Goal: Task Accomplishment & Management: Manage account settings

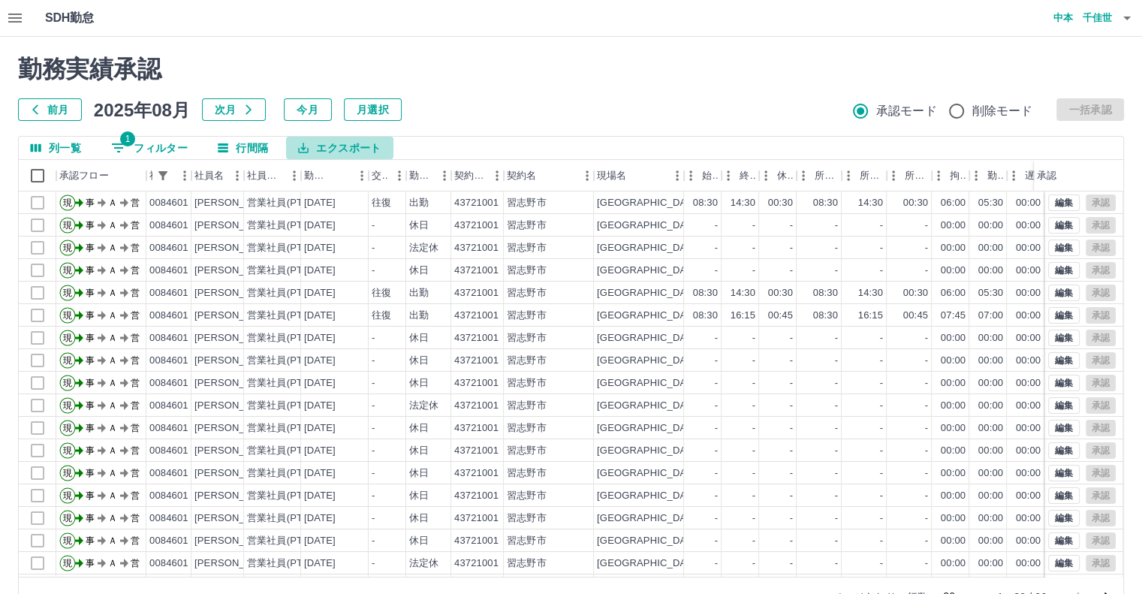
click at [302, 148] on icon "エクスポート" at bounding box center [304, 148] width 11 height 11
click at [309, 205] on li "印刷" at bounding box center [348, 205] width 122 height 27
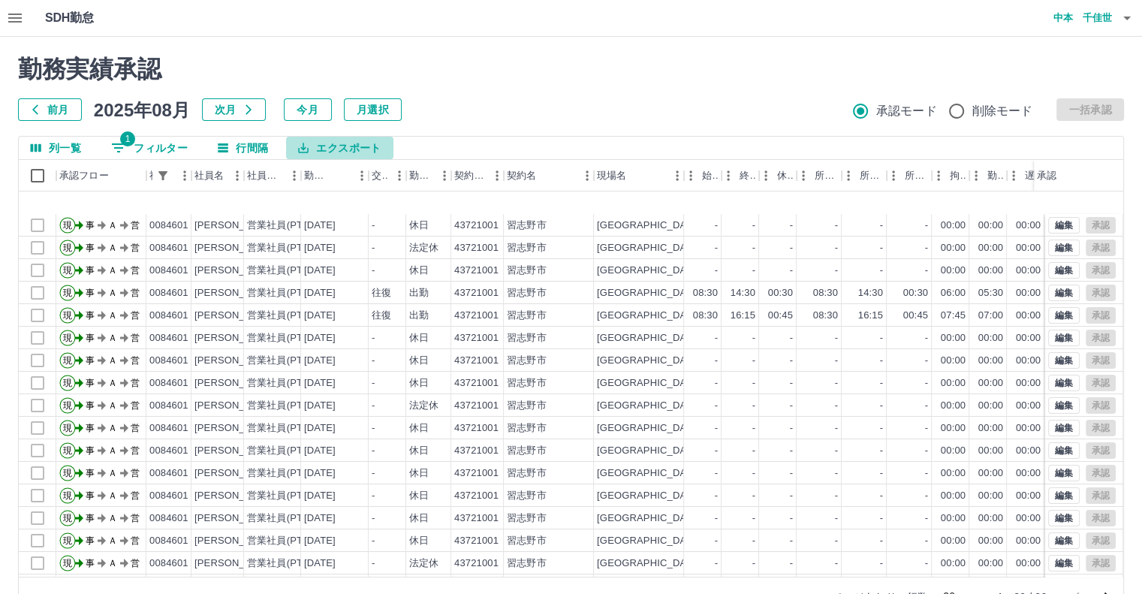
click at [303, 149] on icon "エクスポート" at bounding box center [304, 148] width 11 height 11
click at [311, 203] on li "印刷" at bounding box center [348, 205] width 122 height 27
click at [305, 148] on icon "エクスポート" at bounding box center [303, 148] width 14 height 14
click at [315, 209] on li "印刷" at bounding box center [348, 205] width 122 height 27
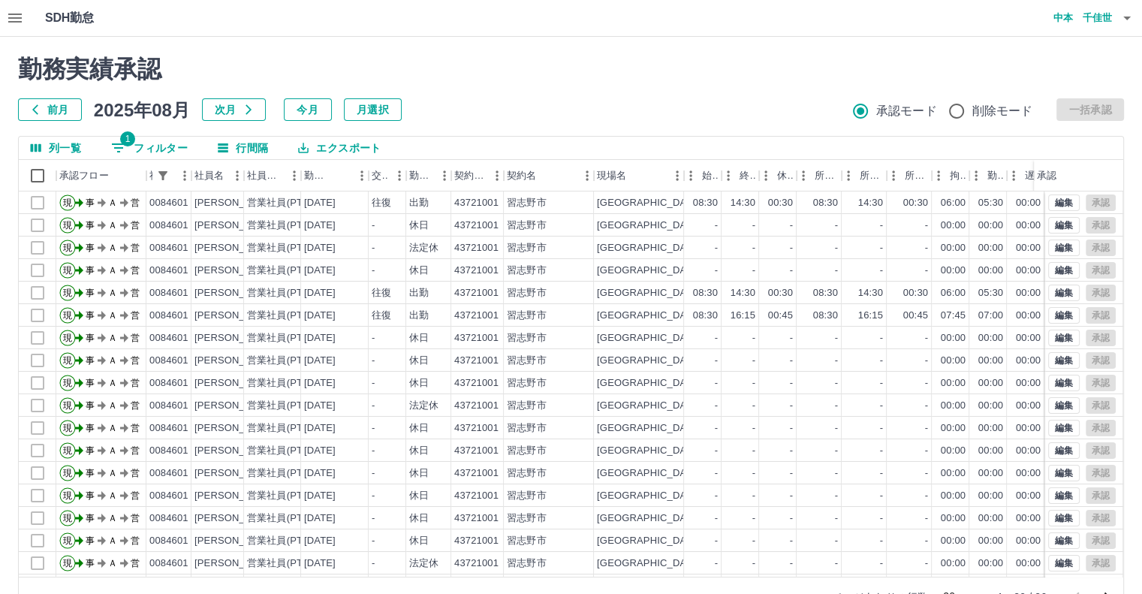
drag, startPoint x: 14, startPoint y: 1, endPoint x: 257, endPoint y: 8, distance: 243.3
click at [257, 8] on div "SDH勤怠 [PERSON_NAME]" at bounding box center [571, 18] width 1142 height 37
click at [300, 148] on icon "エクスポート" at bounding box center [303, 148] width 14 height 14
click at [305, 141] on icon "エクスポート" at bounding box center [303, 148] width 14 height 14
click at [302, 149] on icon "エクスポート" at bounding box center [303, 148] width 14 height 14
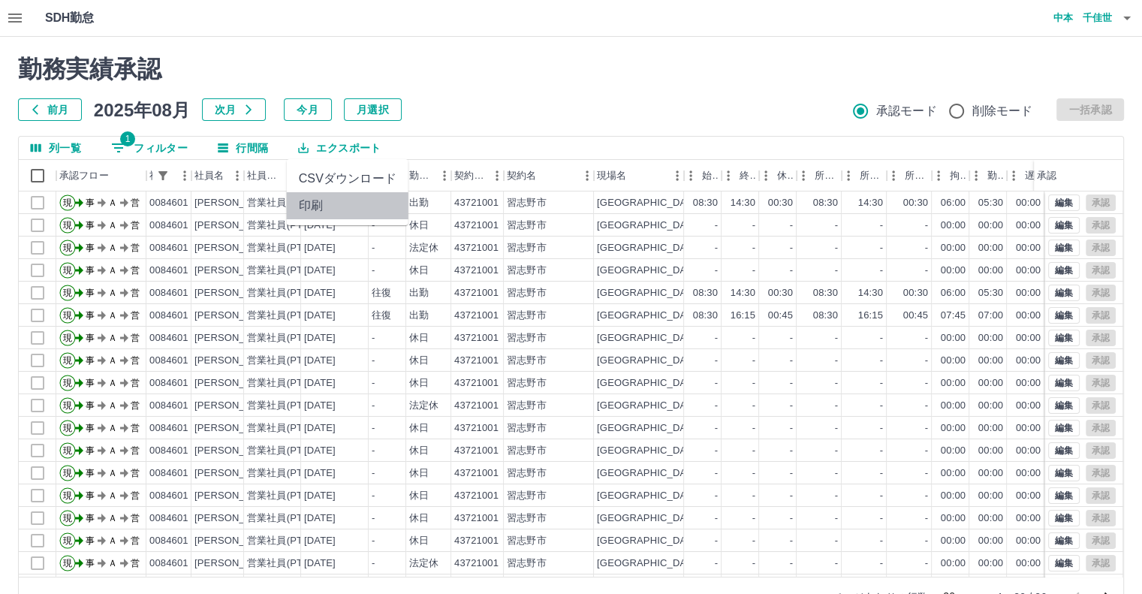
click at [322, 202] on li "印刷" at bounding box center [348, 205] width 122 height 27
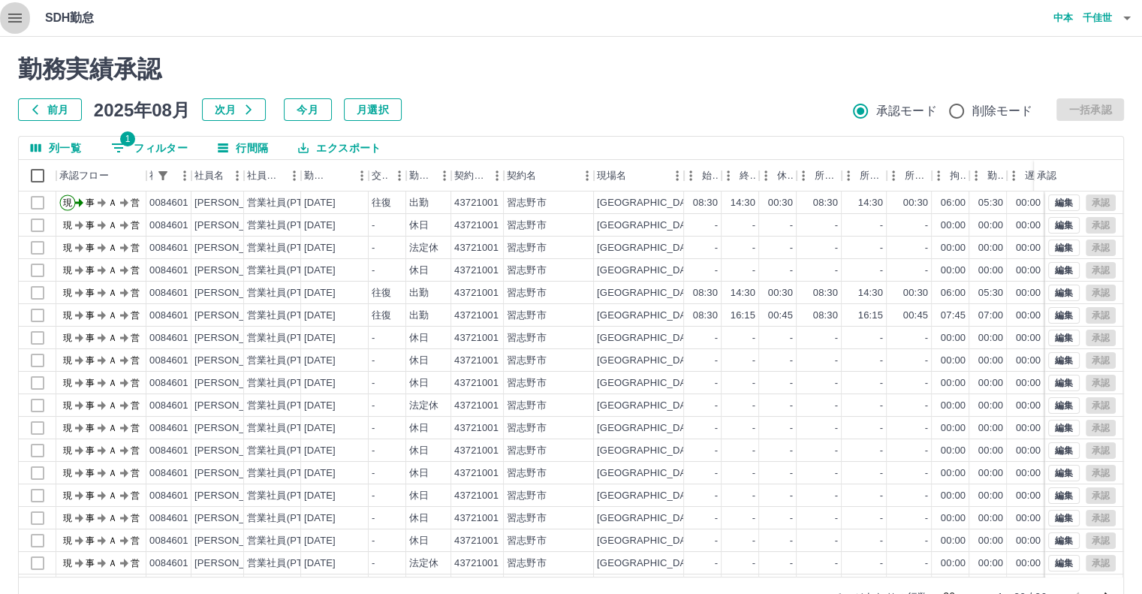
click at [16, 20] on icon "button" at bounding box center [15, 18] width 18 height 18
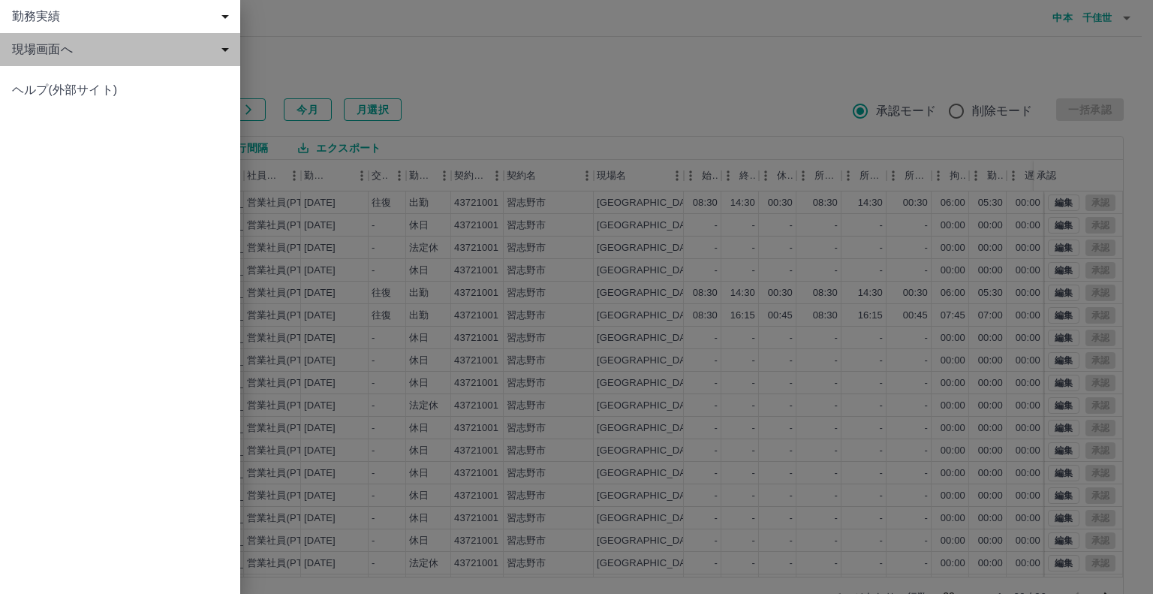
click at [74, 45] on span "現場画面へ" at bounding box center [123, 50] width 222 height 18
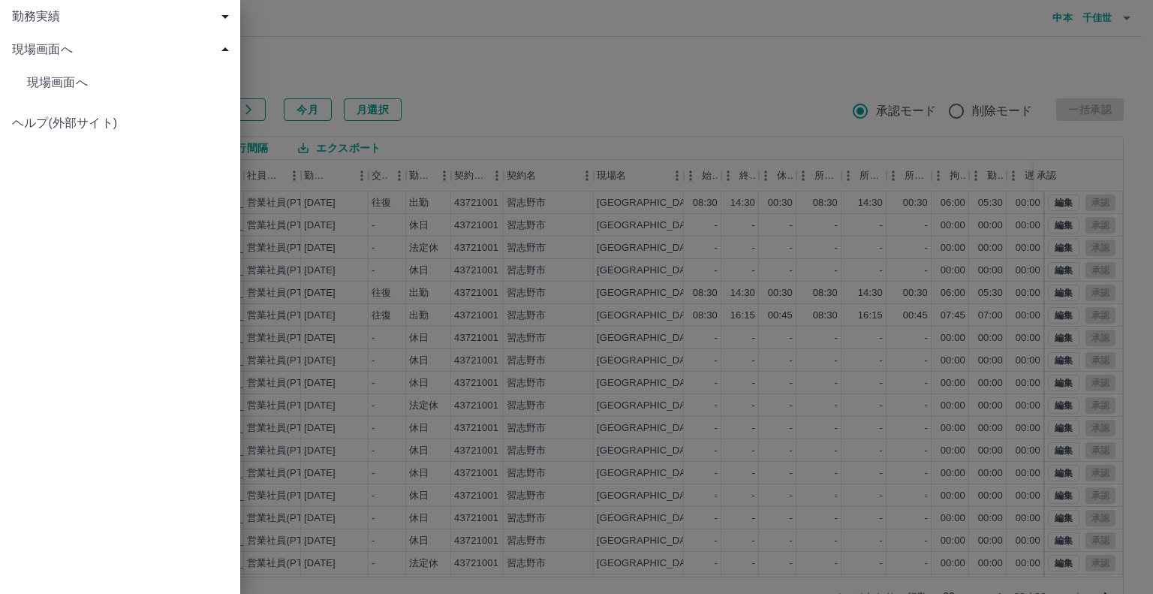
click at [91, 77] on span "現場画面へ" at bounding box center [127, 83] width 201 height 18
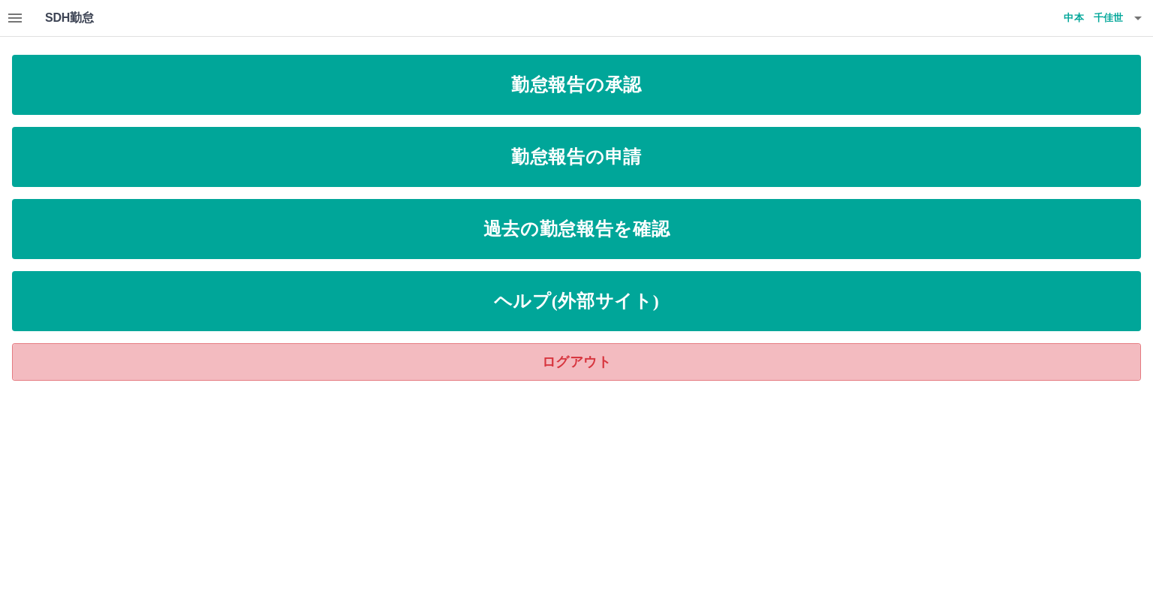
click at [572, 359] on link "ログアウト" at bounding box center [576, 362] width 1129 height 38
